Goal: Navigation & Orientation: Find specific page/section

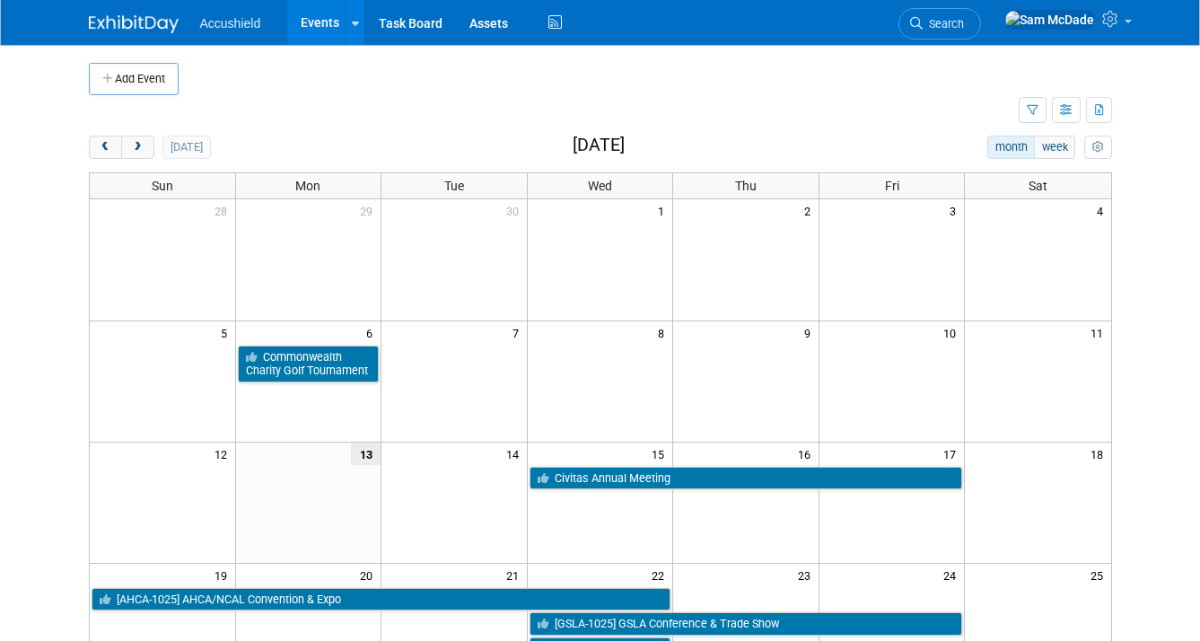
click at [318, 27] on link "Events" at bounding box center [320, 22] width 66 height 45
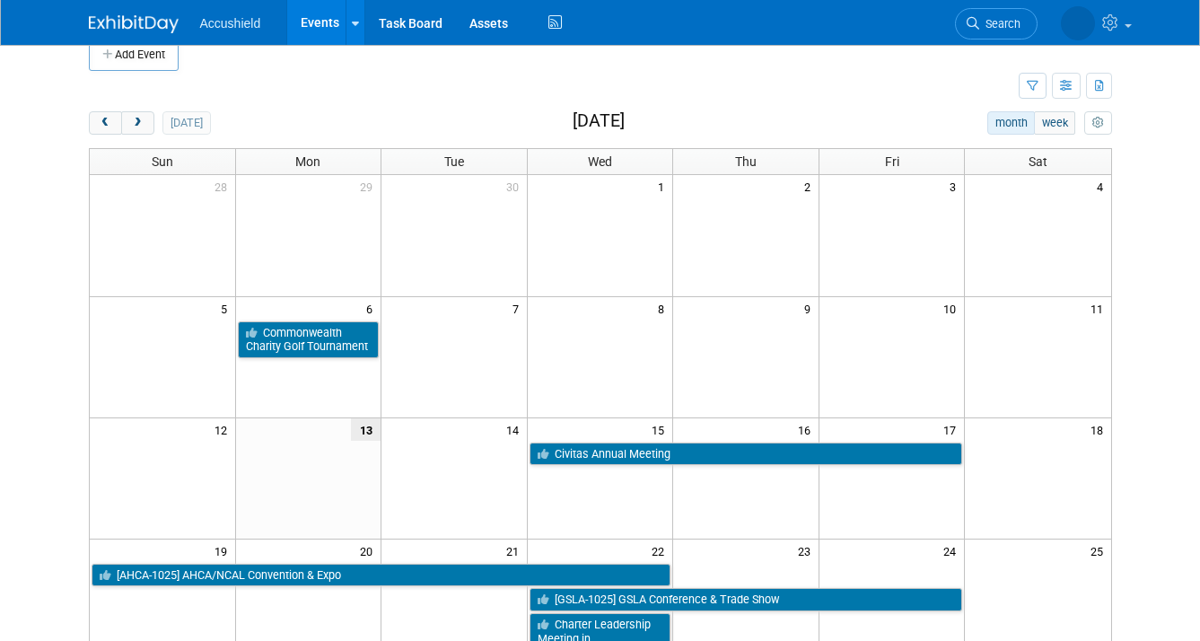
scroll to position [14, 0]
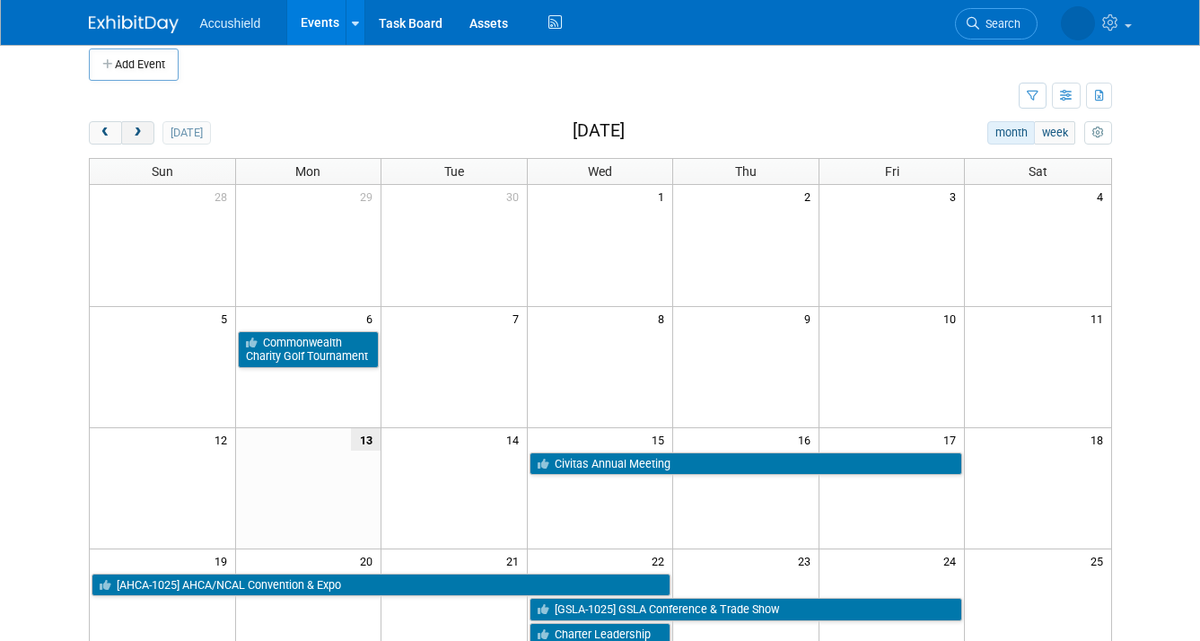
click at [144, 131] on button "next" at bounding box center [137, 132] width 33 height 23
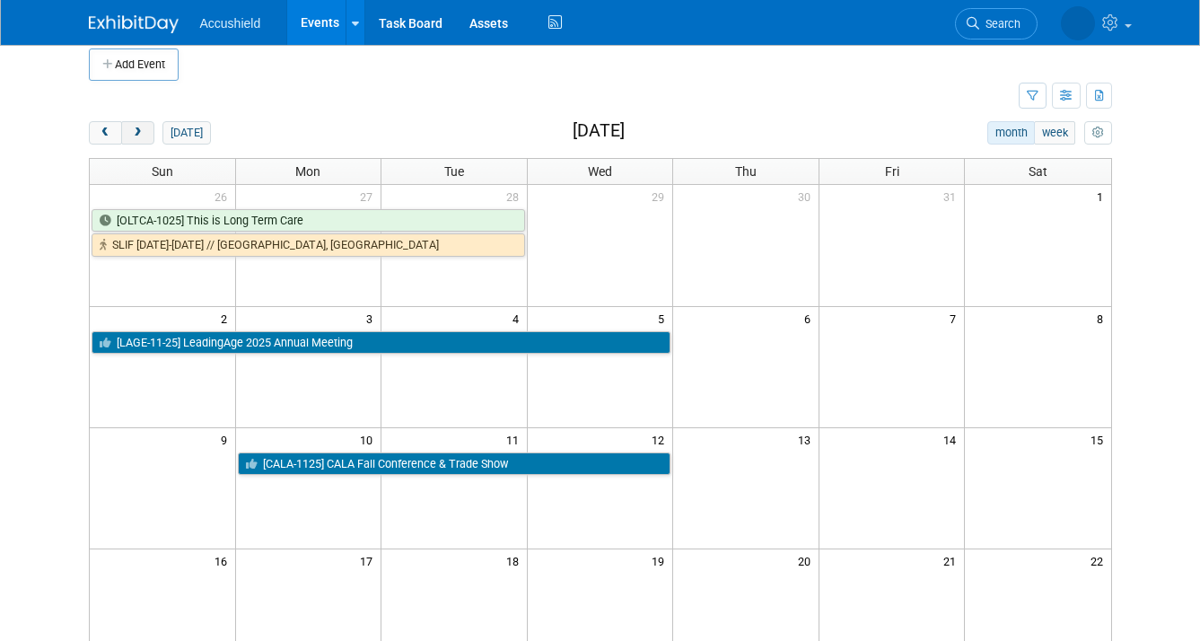
click at [144, 131] on button "next" at bounding box center [137, 132] width 33 height 23
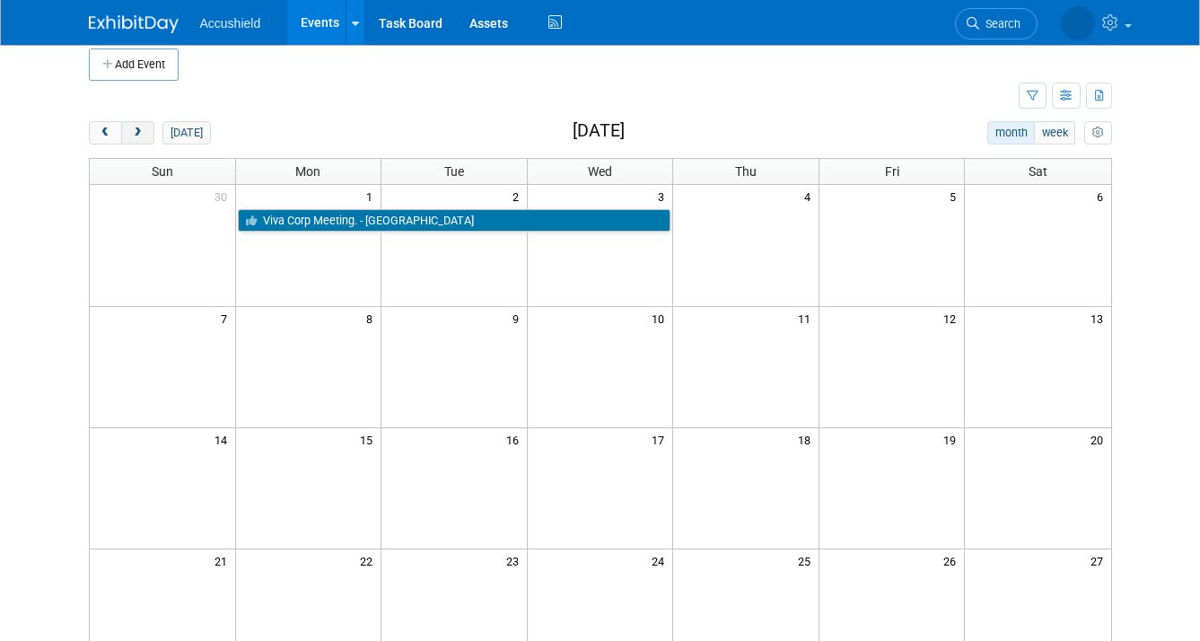
click at [144, 131] on button "next" at bounding box center [137, 132] width 33 height 23
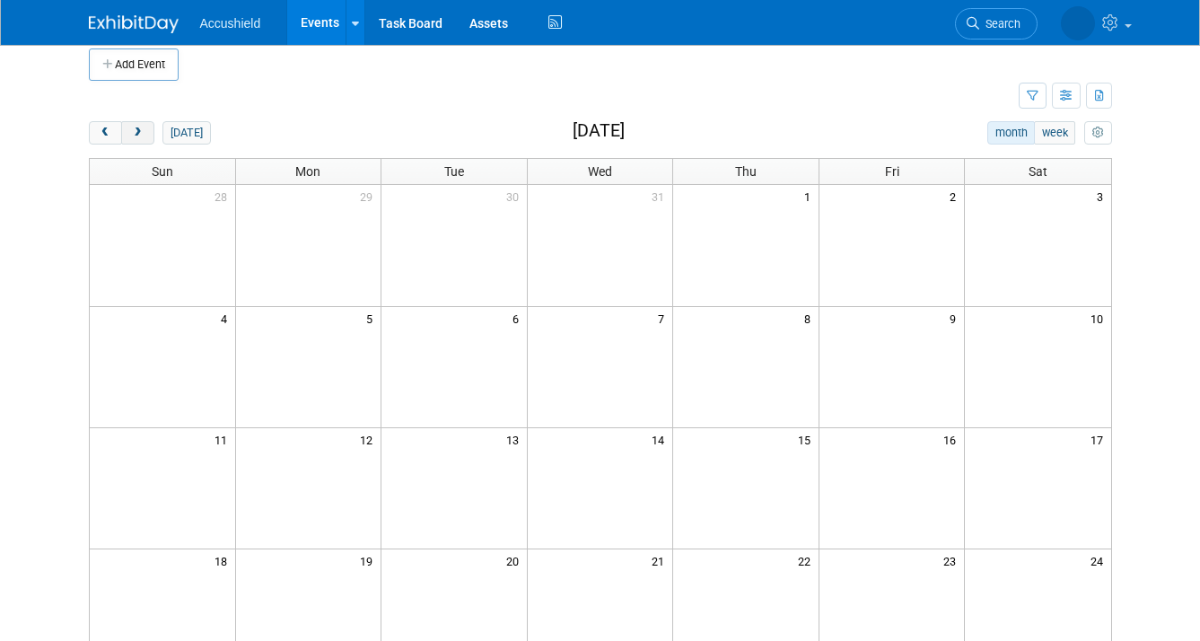
click at [144, 131] on button "next" at bounding box center [137, 132] width 33 height 23
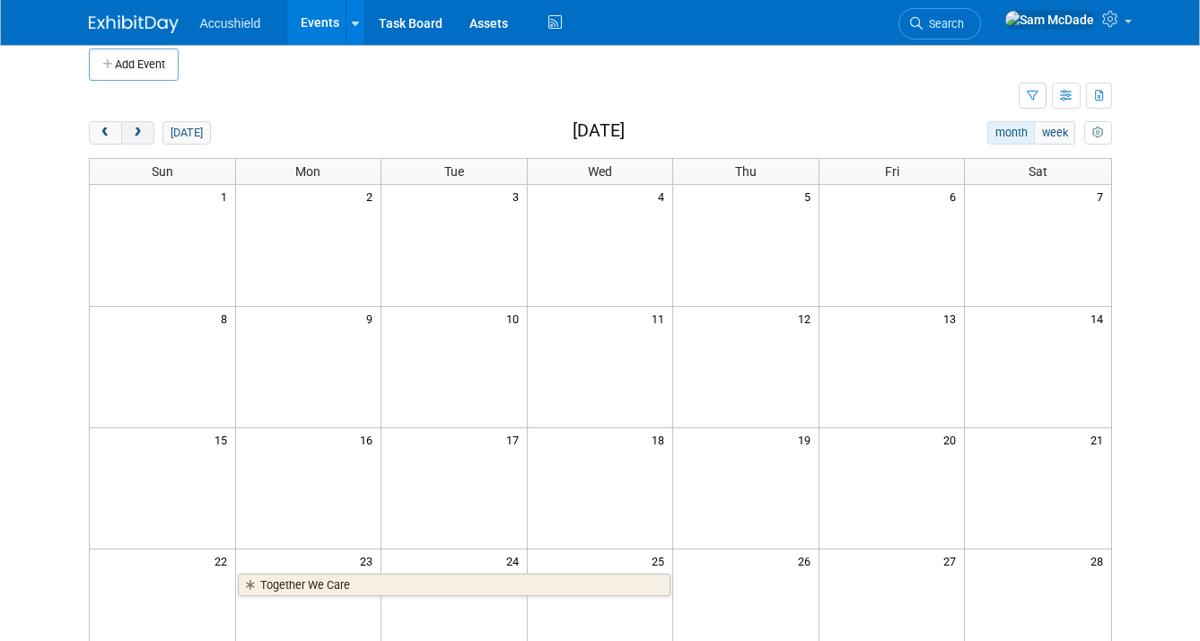
click at [144, 131] on button "next" at bounding box center [137, 132] width 33 height 23
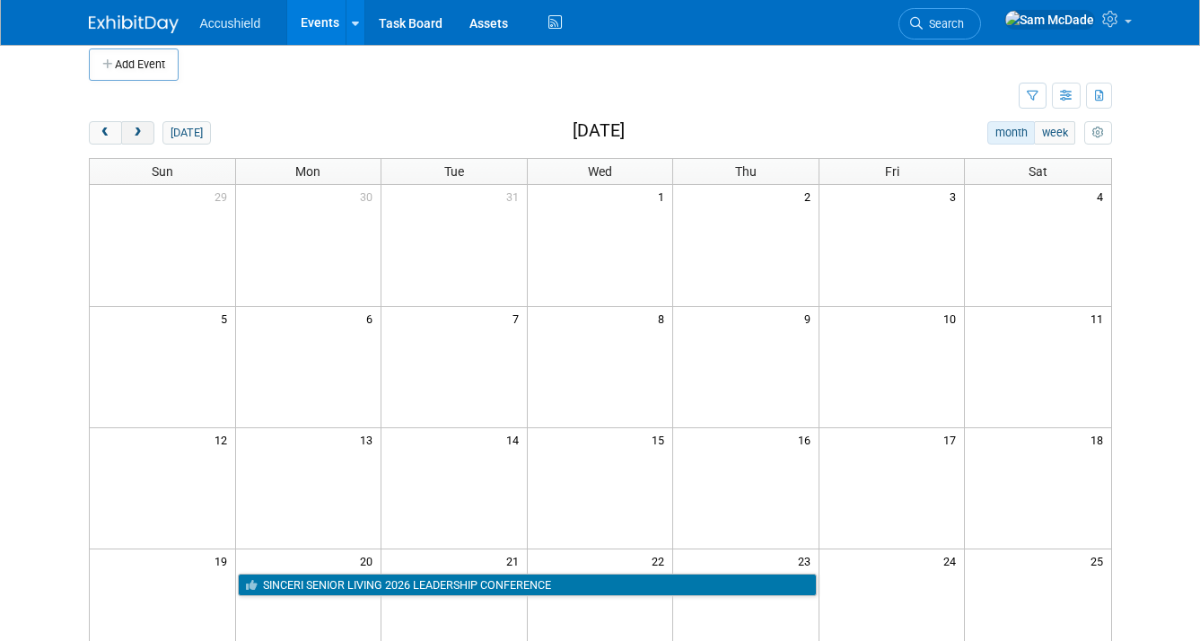
click at [144, 131] on button "next" at bounding box center [137, 132] width 33 height 23
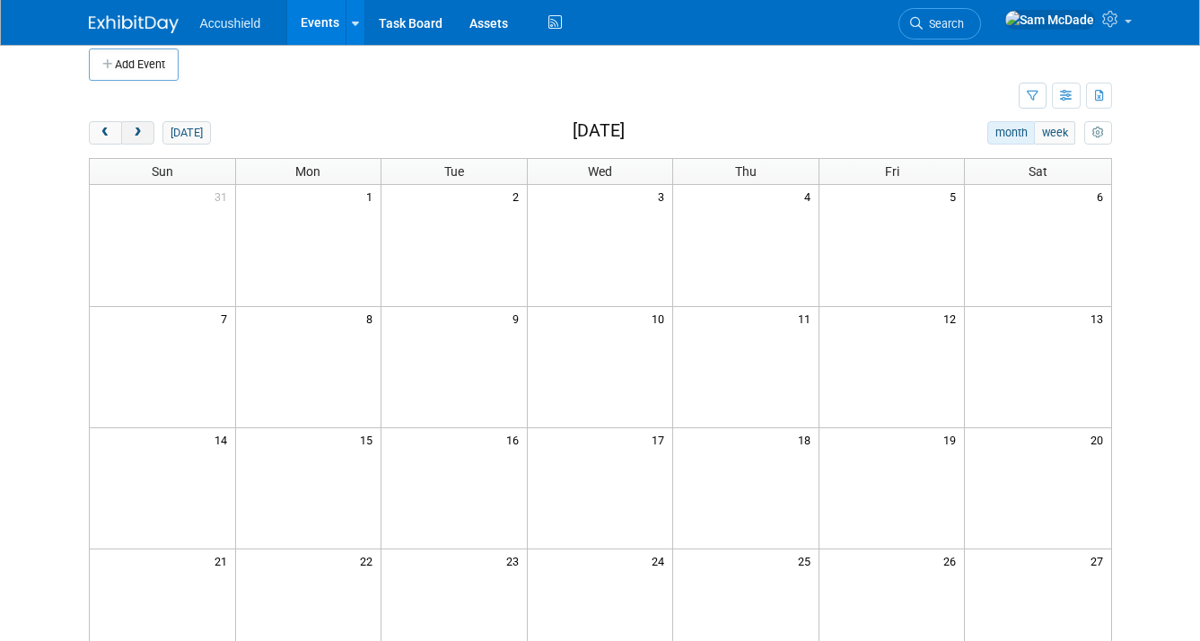
click at [144, 131] on button "next" at bounding box center [137, 132] width 33 height 23
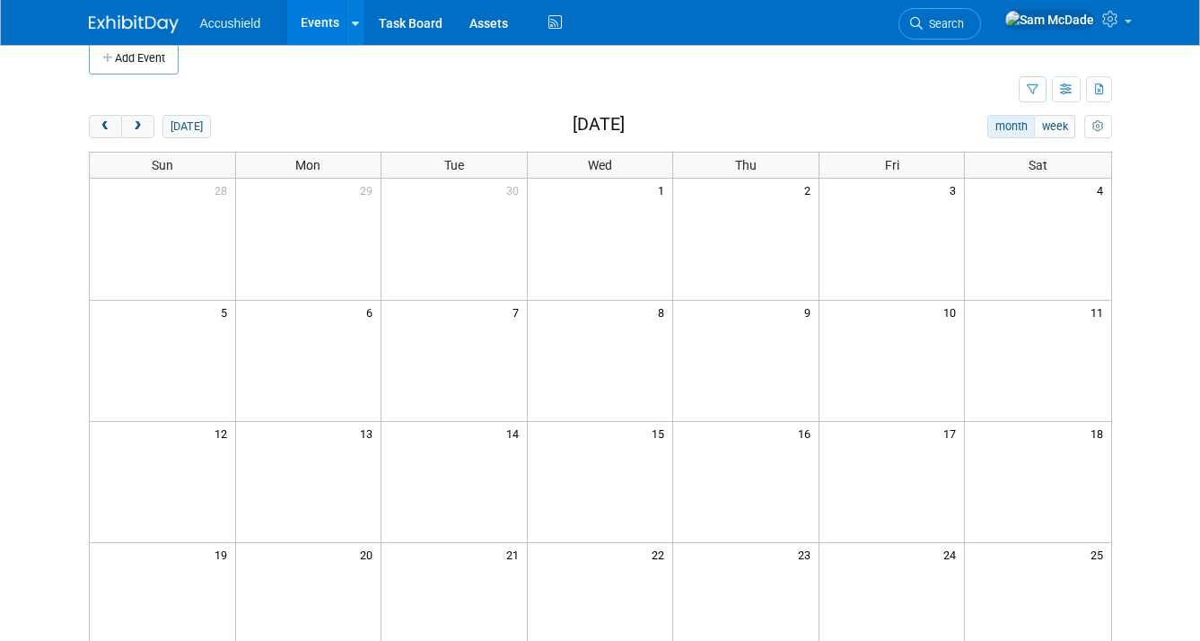
scroll to position [0, 0]
